Goal: Task Accomplishment & Management: Use online tool/utility

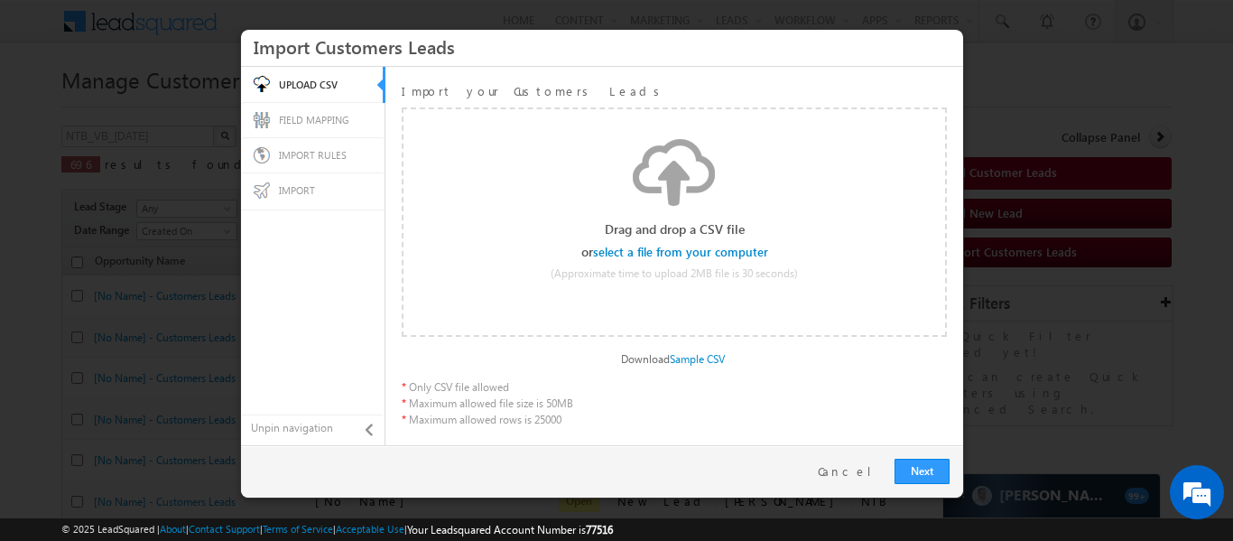
click at [746, 254] on input "file" at bounding box center [681, 251] width 171 height 13
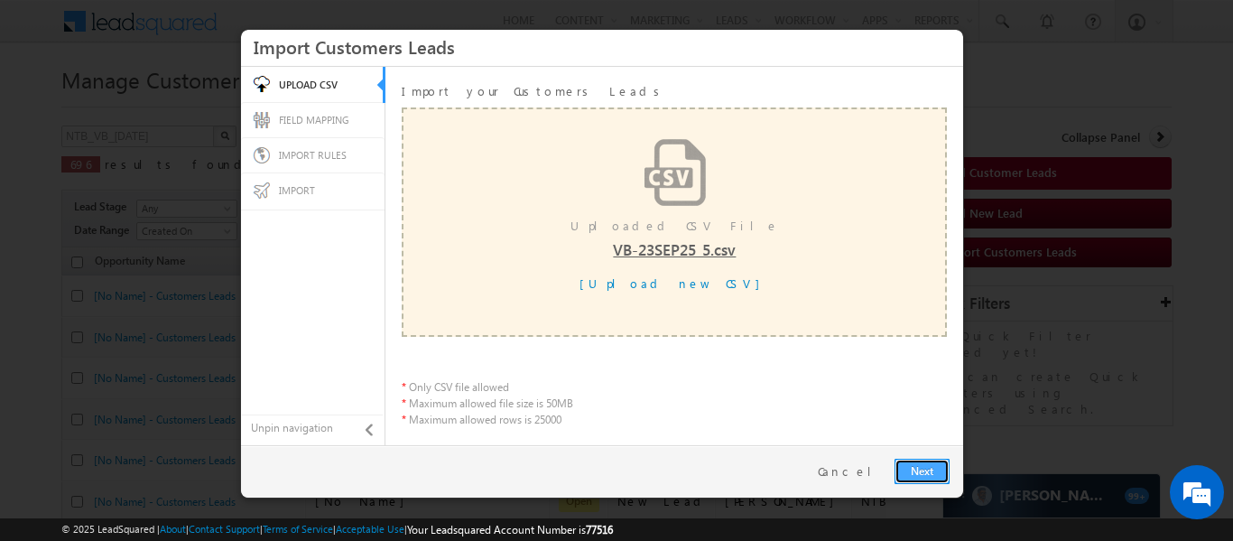
click at [938, 476] on link "Next" at bounding box center [921, 470] width 55 height 25
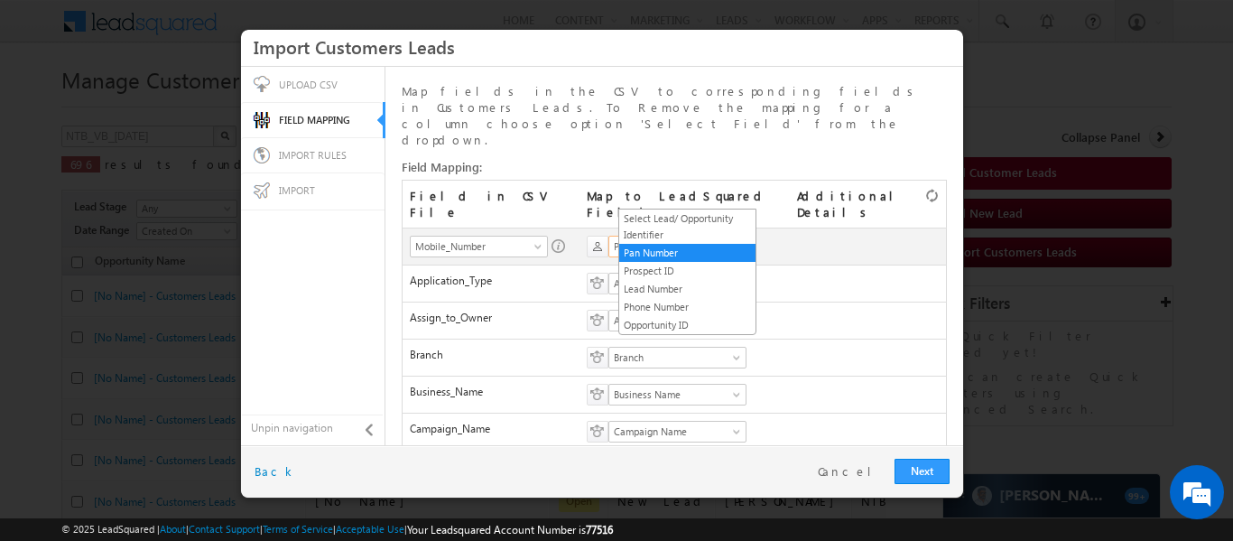
click at [695, 236] on link "Pan Number" at bounding box center [677, 247] width 138 height 22
click at [669, 308] on link "Phone Number" at bounding box center [687, 307] width 136 height 16
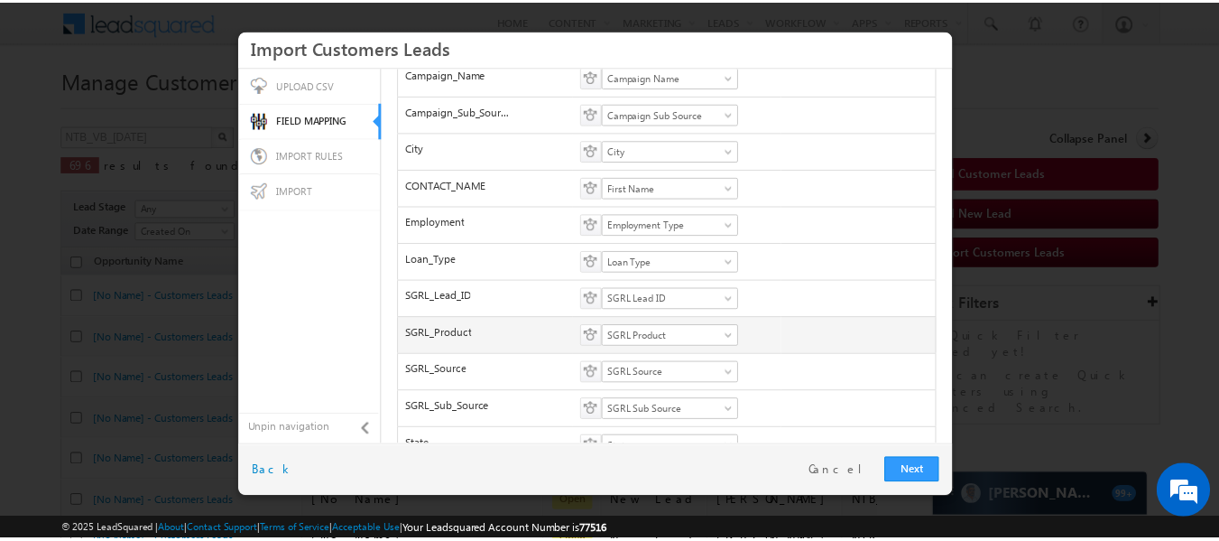
scroll to position [356, 0]
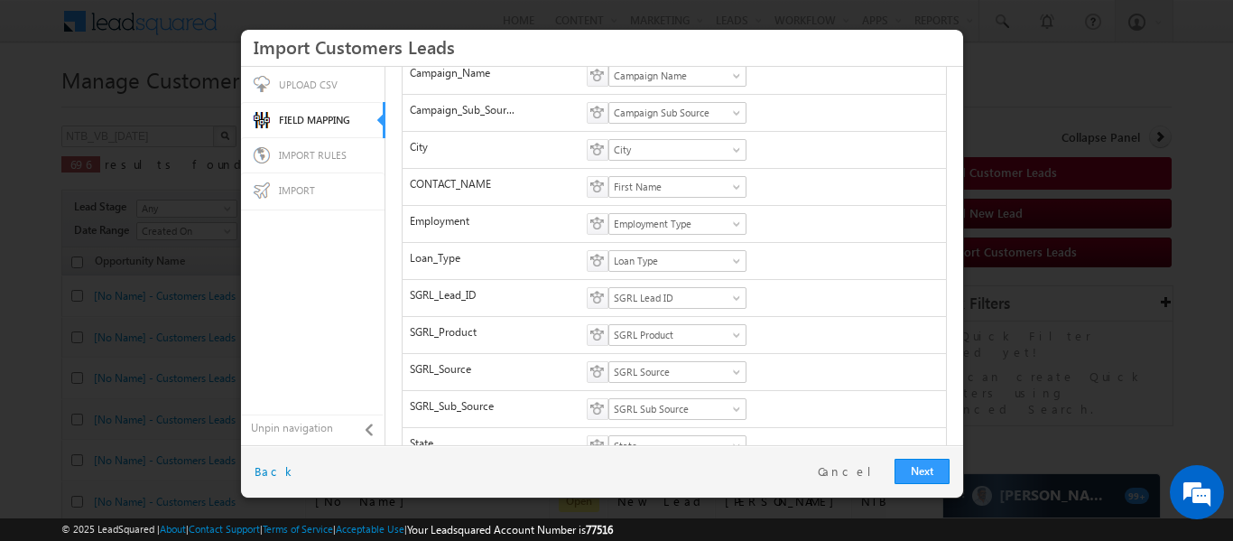
click at [912, 456] on div "Next Restart Cancel Back" at bounding box center [602, 471] width 722 height 52
click at [912, 469] on link "Next" at bounding box center [921, 470] width 55 height 25
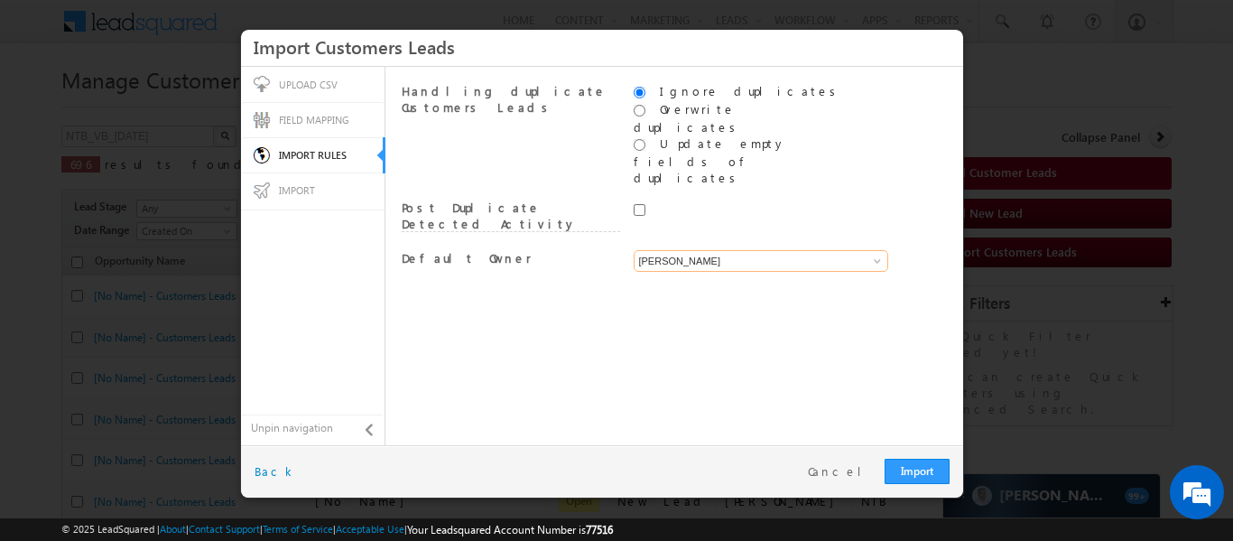
click at [736, 250] on input "[PERSON_NAME]" at bounding box center [761, 261] width 255 height 22
click at [723, 272] on link "System" at bounding box center [761, 282] width 255 height 21
type input "System"
click at [936, 477] on link "Import" at bounding box center [917, 470] width 65 height 25
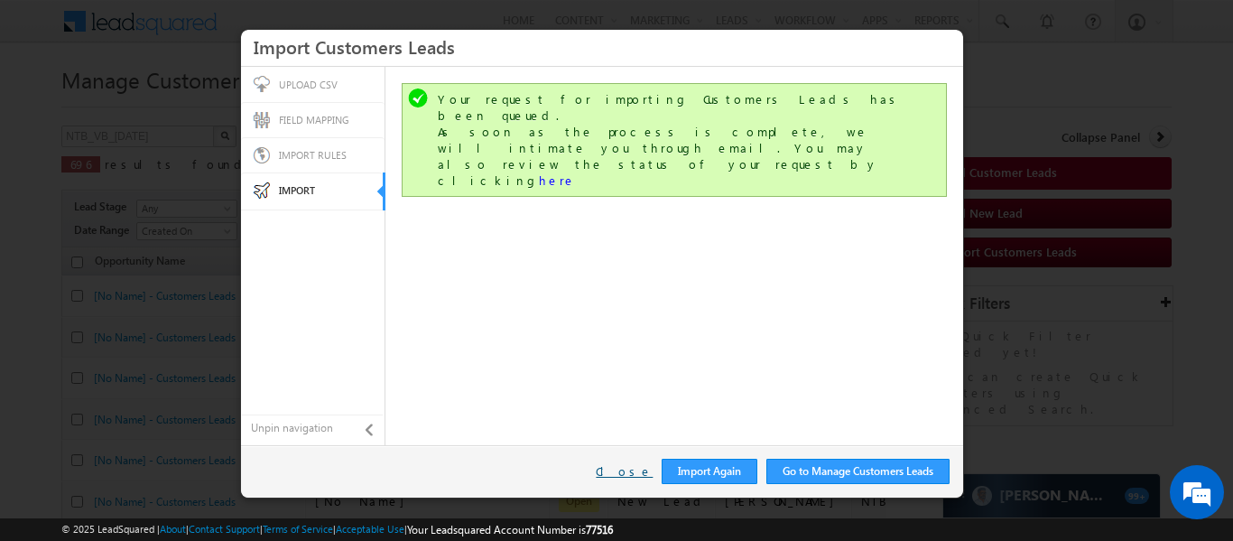
click at [633, 472] on link "Close" at bounding box center [624, 471] width 57 height 16
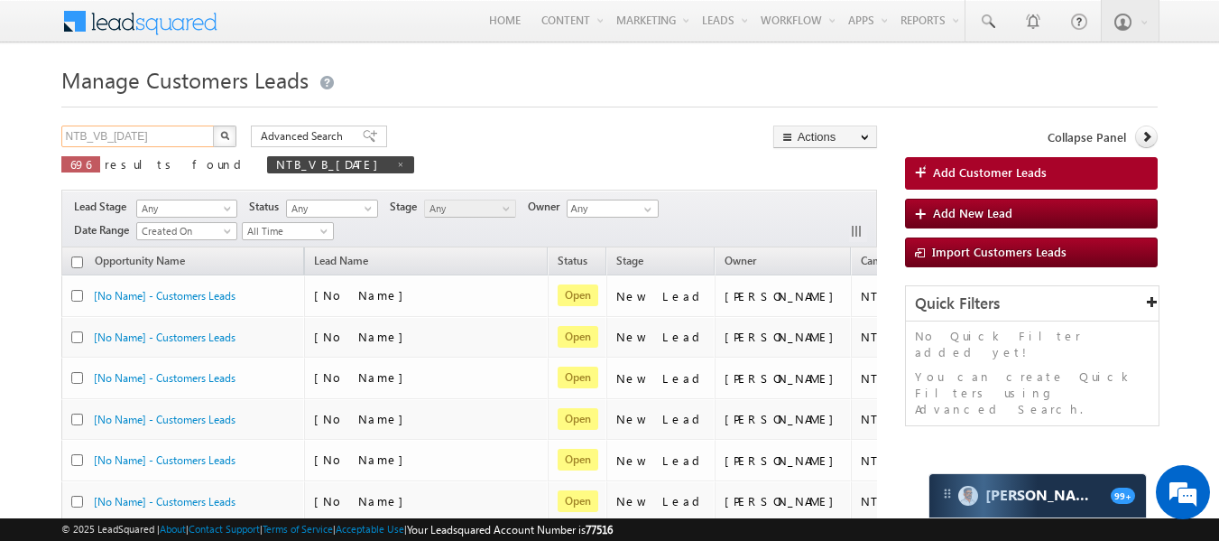
click at [190, 136] on input "NTB_VB_[DATE]" at bounding box center [138, 136] width 154 height 22
click at [227, 135] on img "button" at bounding box center [223, 135] width 9 height 9
